Goal: Task Accomplishment & Management: Manage account settings

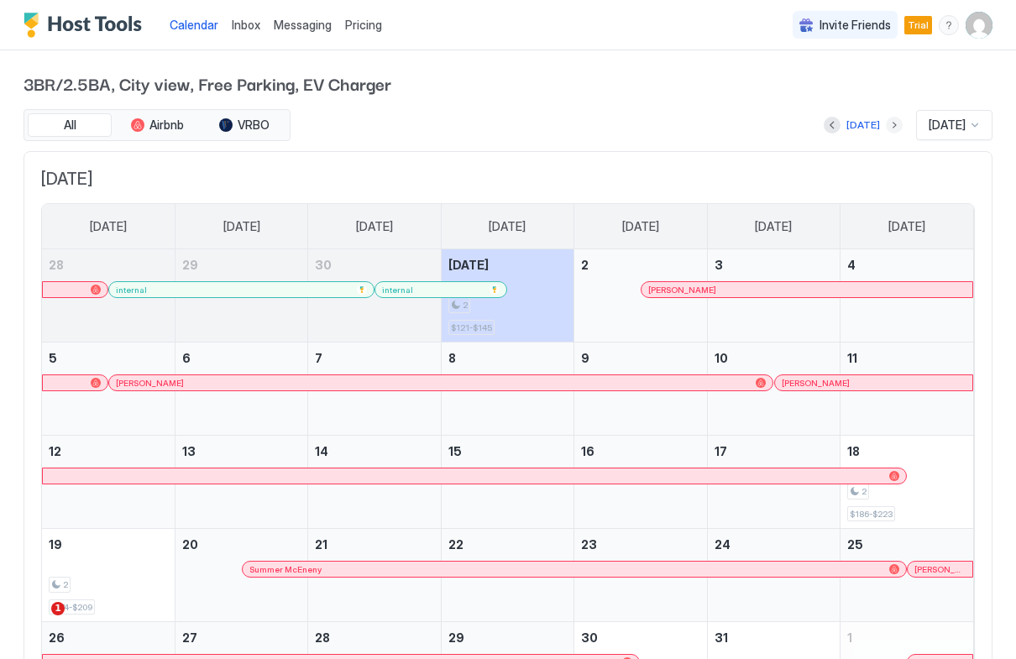
click at [886, 125] on button "Next month" at bounding box center [894, 125] width 17 height 17
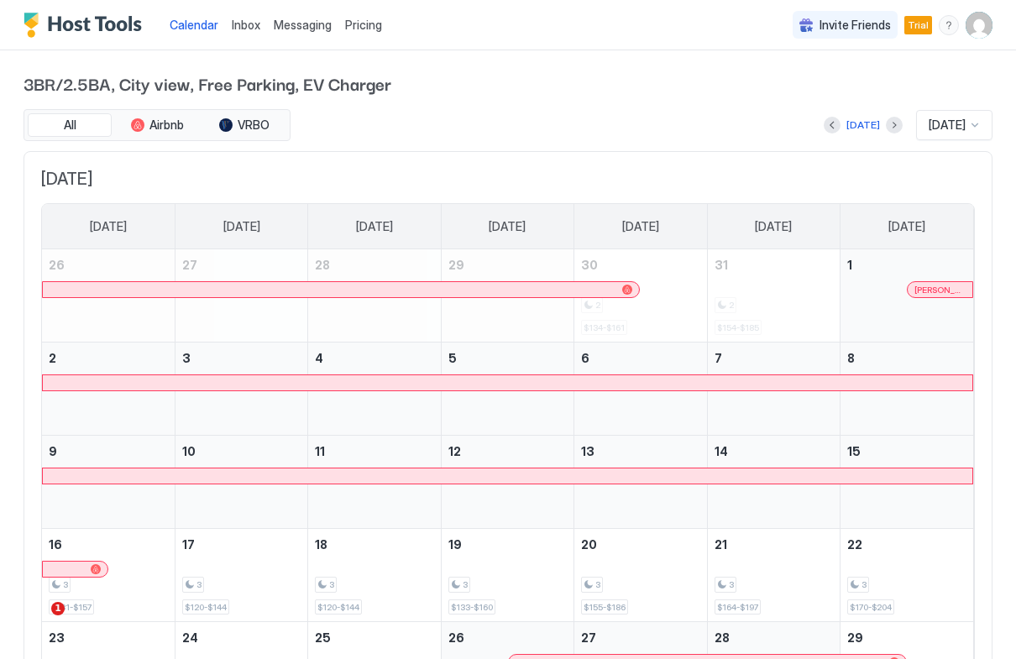
click at [976, 24] on img "User profile" at bounding box center [978, 25] width 27 height 27
click at [853, 86] on div "Settings" at bounding box center [884, 94] width 213 height 29
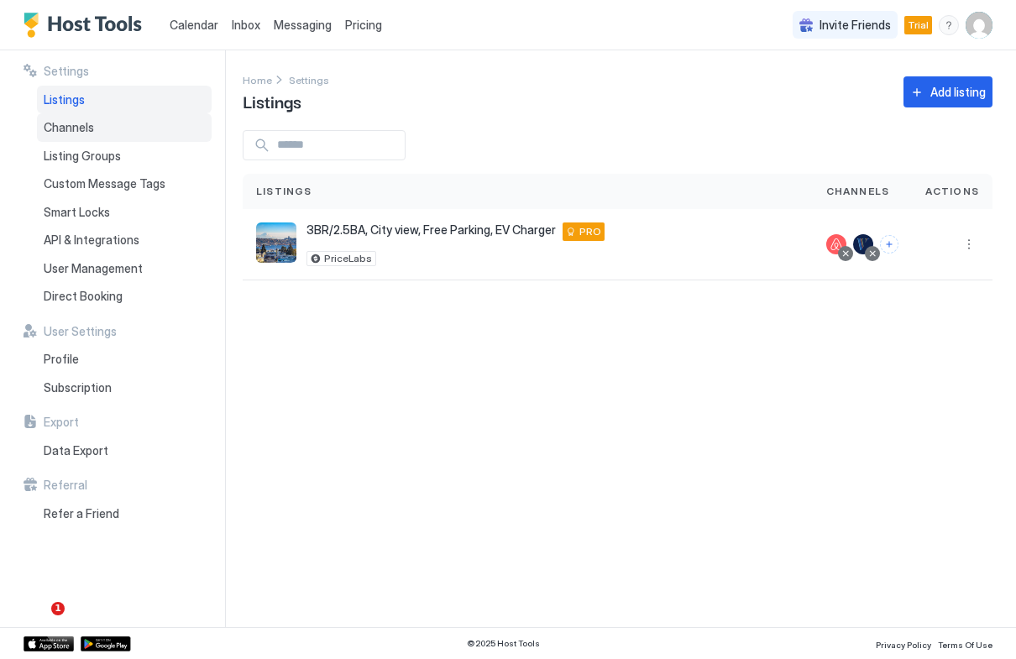
click at [113, 130] on div "Channels" at bounding box center [124, 127] width 175 height 29
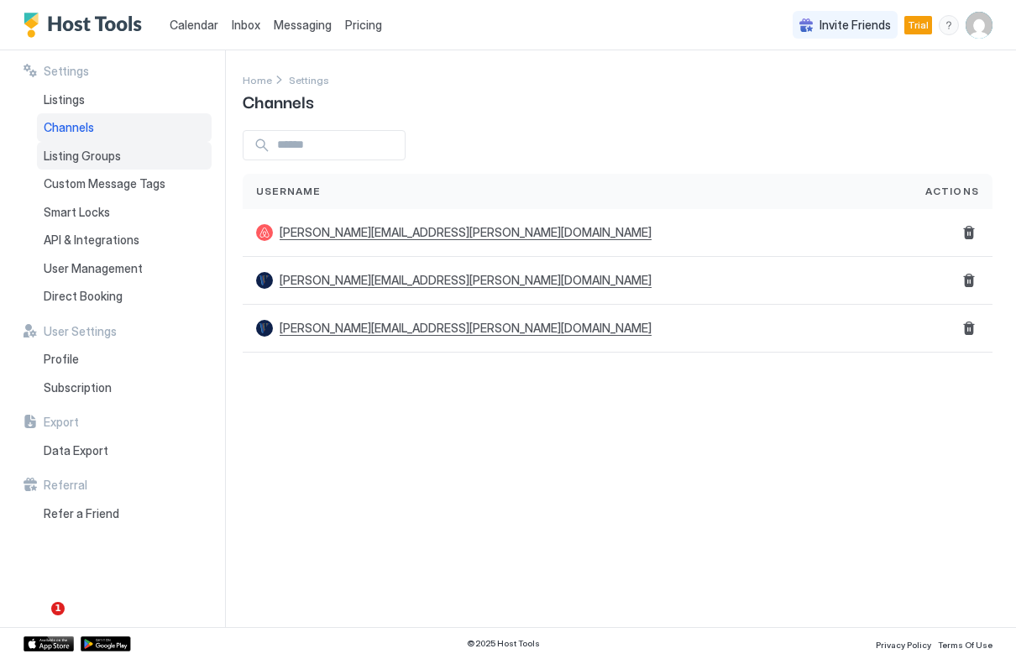
click at [99, 159] on span "Listing Groups" at bounding box center [82, 156] width 77 height 15
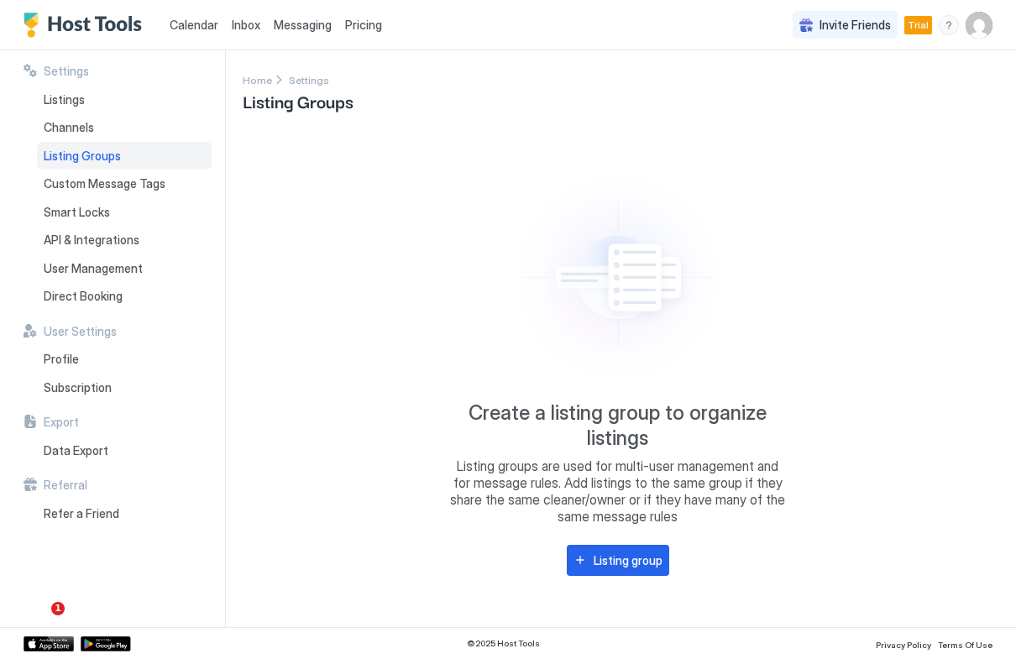
click at [173, 38] on div "Calendar" at bounding box center [194, 24] width 62 height 31
click at [186, 29] on span "Calendar" at bounding box center [194, 25] width 49 height 14
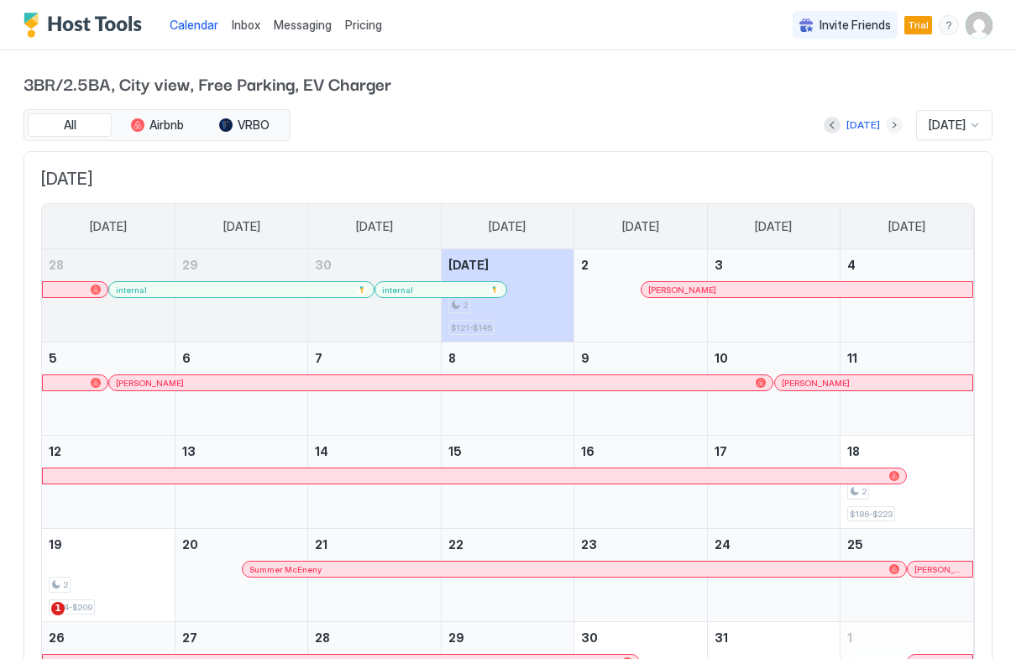
click at [886, 133] on button "Next month" at bounding box center [894, 125] width 17 height 17
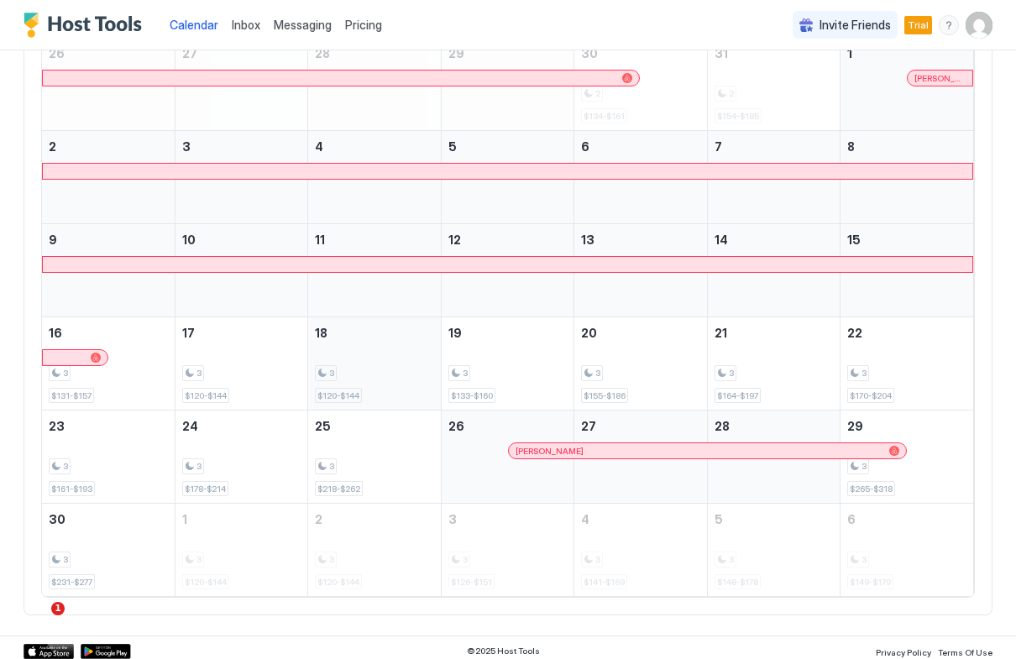
scroll to position [212, 0]
click at [279, 356] on div "3 $120-$144" at bounding box center [241, 362] width 118 height 79
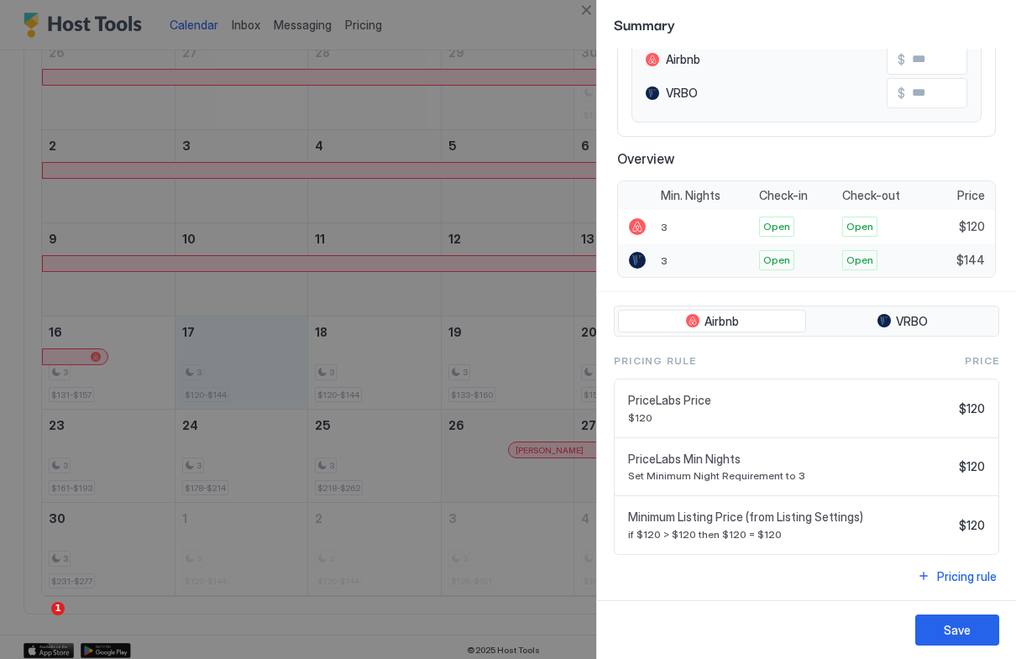
scroll to position [194, 0]
click at [714, 464] on span "PriceLabs Min Nights" at bounding box center [790, 460] width 324 height 15
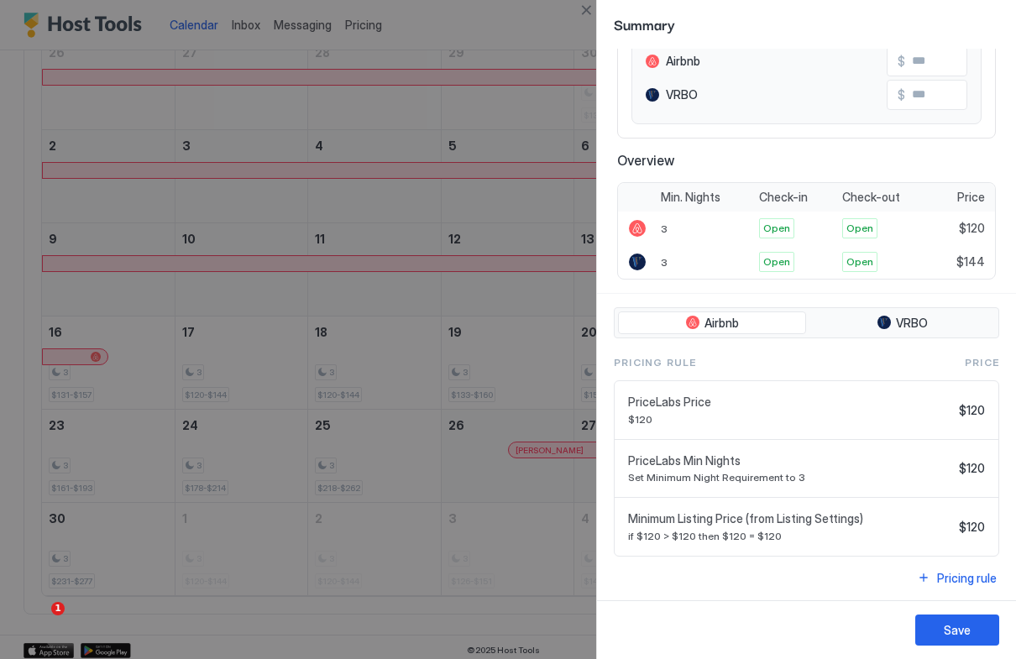
click at [773, 463] on span "PriceLabs Min Nights" at bounding box center [790, 460] width 324 height 15
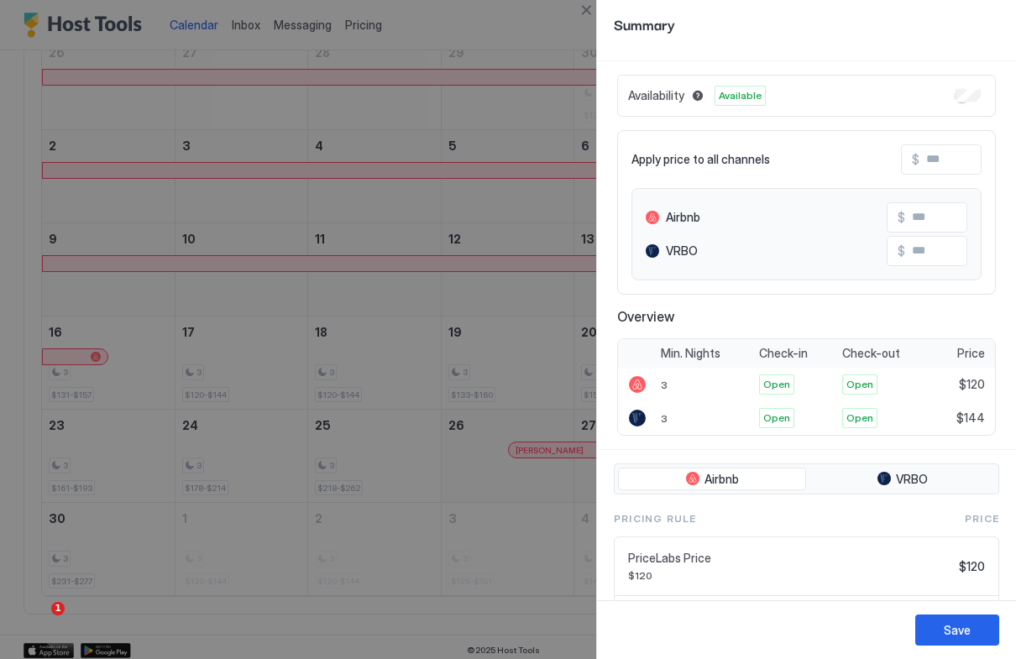
scroll to position [38, 0]
